Goal: Information Seeking & Learning: Learn about a topic

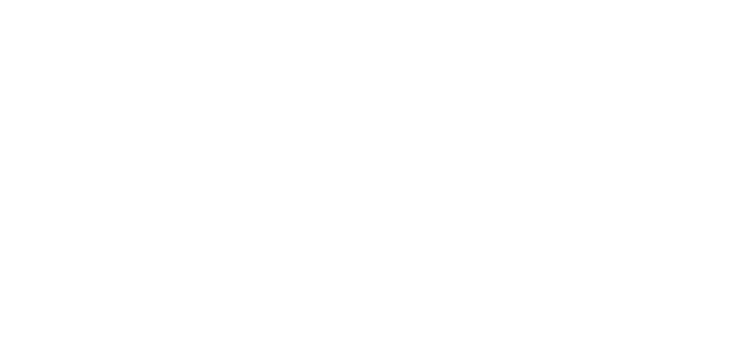
click at [0, 0] on div at bounding box center [0, 0] width 0 height 0
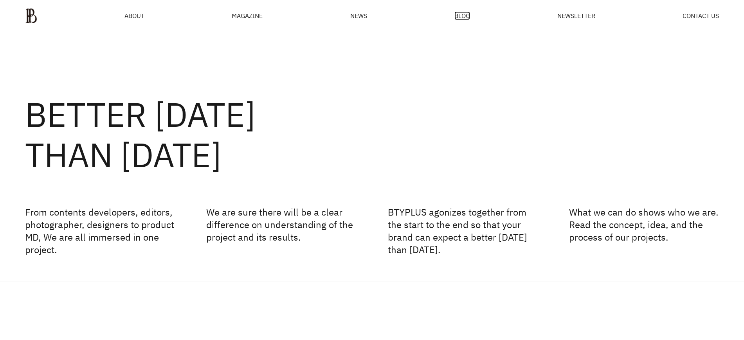
click at [456, 13] on span "BLOG" at bounding box center [462, 16] width 16 height 6
